Goal: Browse casually

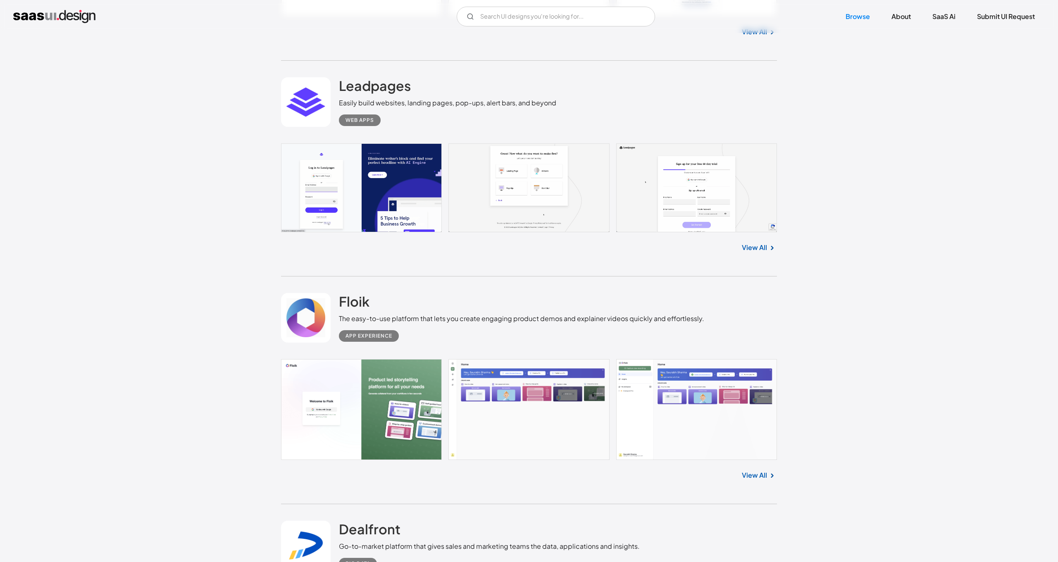
scroll to position [4961, 0]
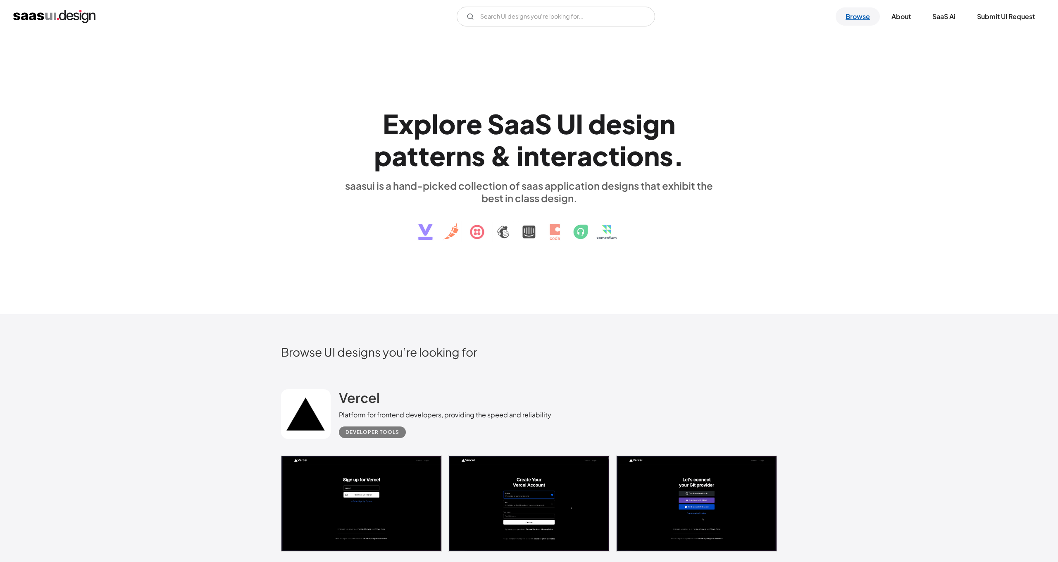
click at [858, 15] on link "Browse" at bounding box center [858, 16] width 44 height 18
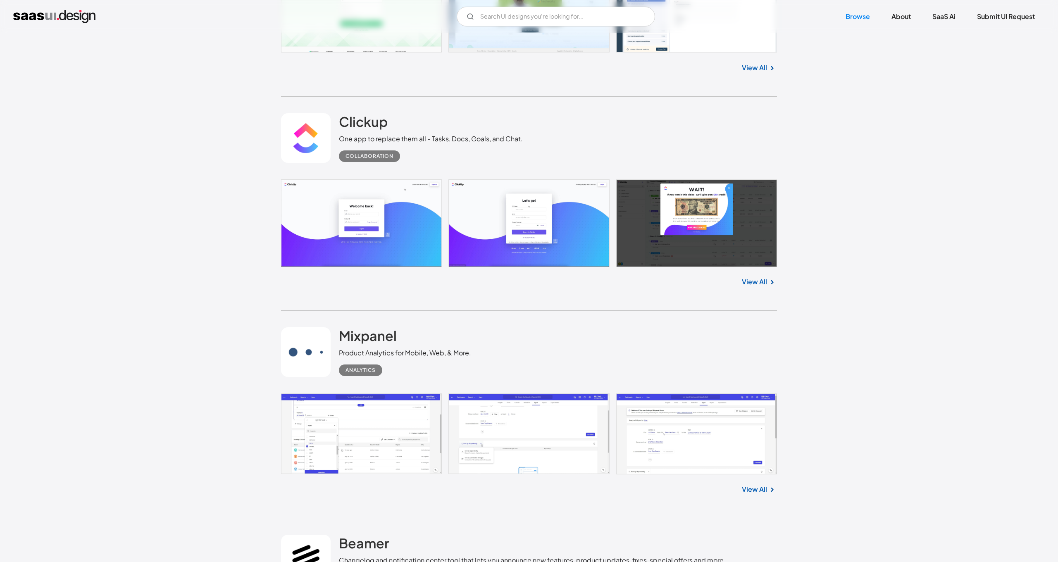
scroll to position [3367, 0]
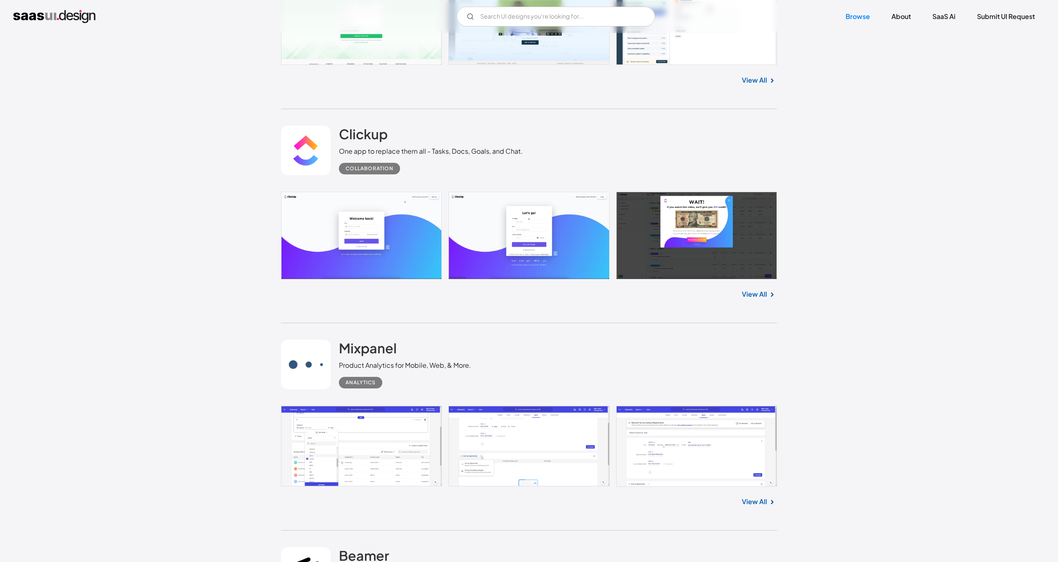
click at [381, 209] on link at bounding box center [529, 235] width 496 height 87
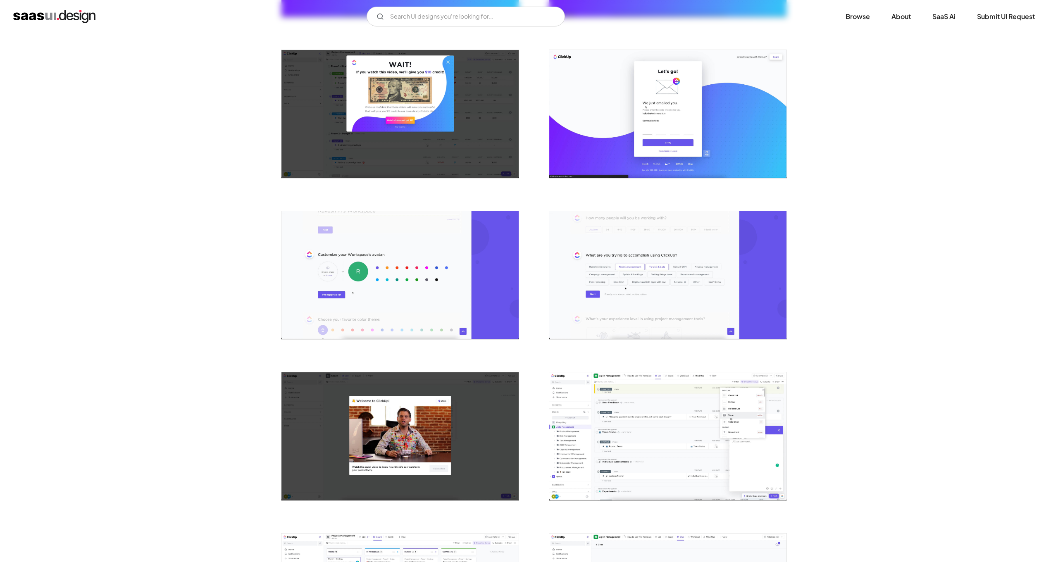
scroll to position [308, 0]
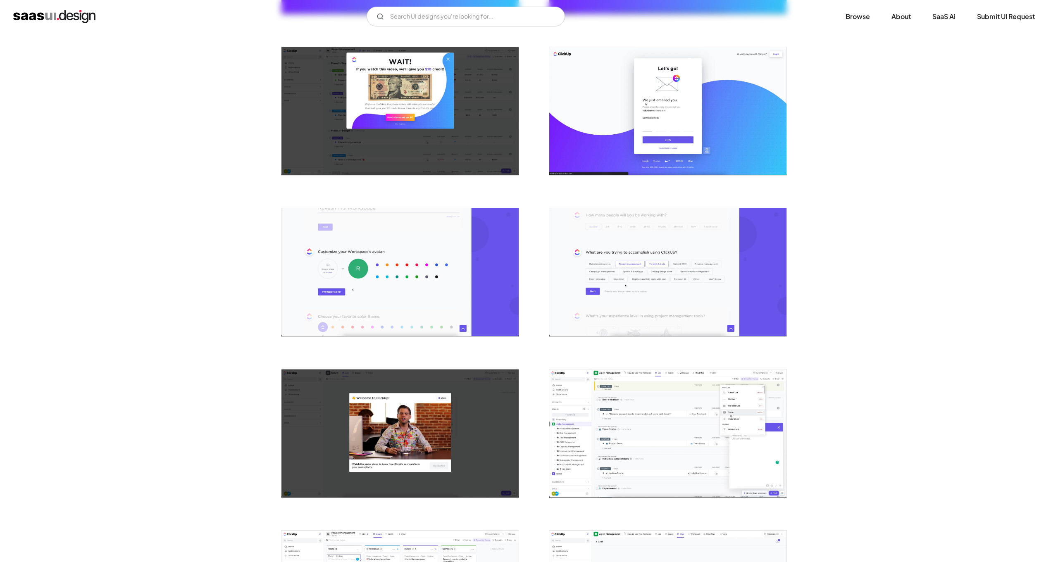
click at [638, 426] on img "open lightbox" at bounding box center [667, 433] width 237 height 128
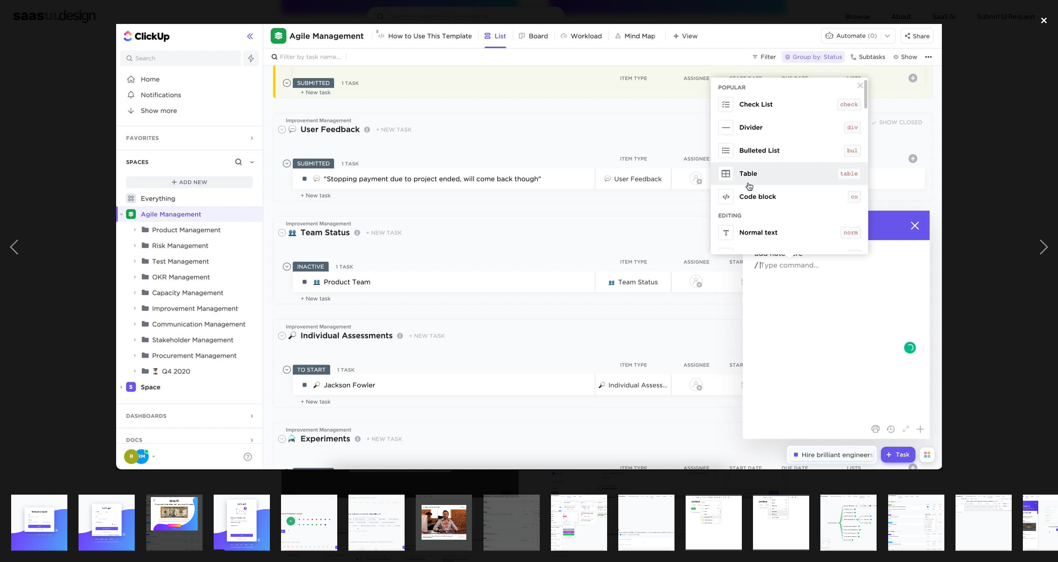
click at [1045, 20] on div "close lightbox" at bounding box center [1044, 20] width 28 height 18
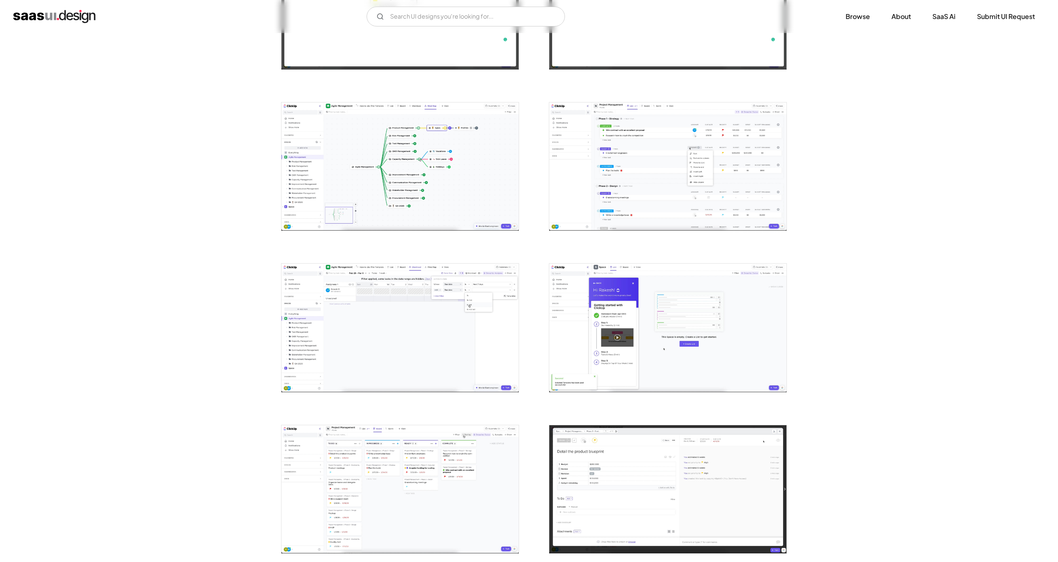
scroll to position [1063, 0]
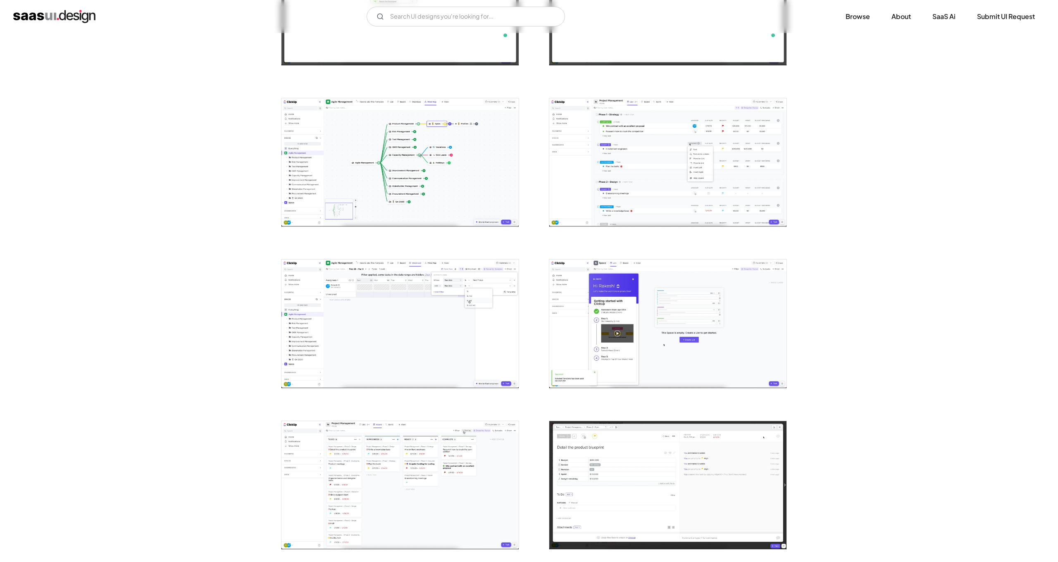
click at [476, 185] on img "open lightbox" at bounding box center [399, 162] width 237 height 128
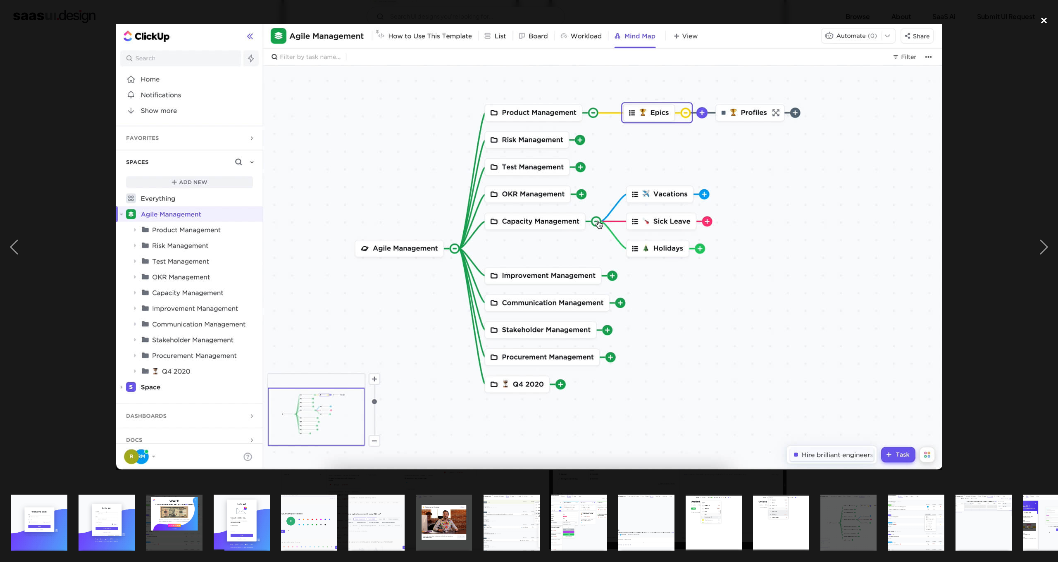
click at [1043, 20] on div "close lightbox" at bounding box center [1044, 20] width 28 height 18
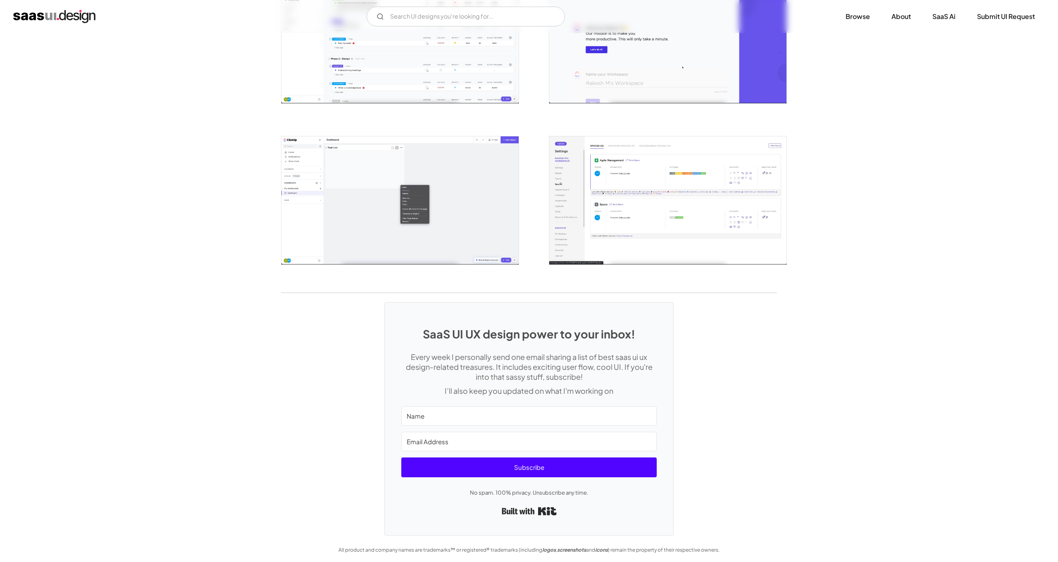
scroll to position [1669, 0]
